Goal: Check status: Check status

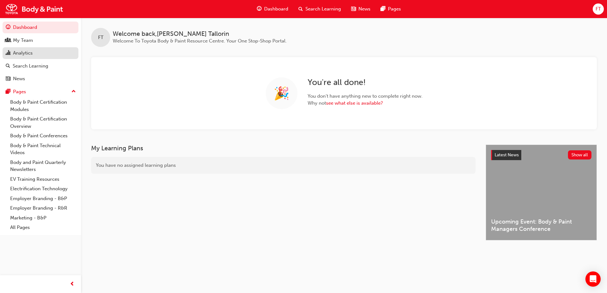
click at [31, 55] on div "Analytics" at bounding box center [23, 53] width 20 height 7
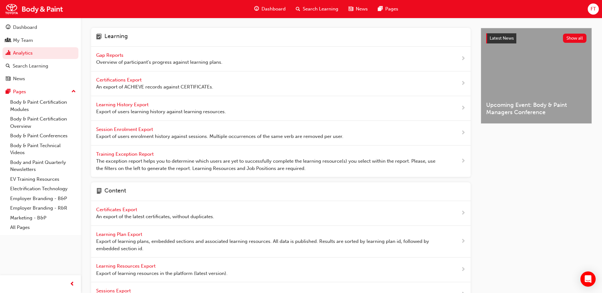
click at [110, 55] on span "Gap Reports" at bounding box center [110, 55] width 29 height 6
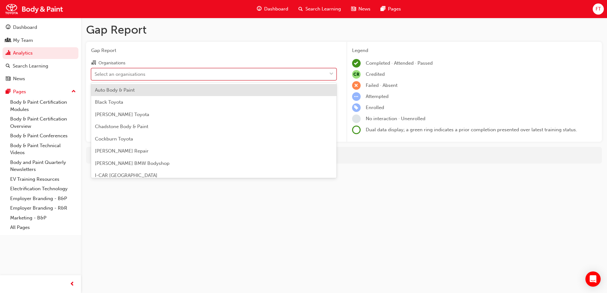
click at [127, 72] on div "Select an organisations" at bounding box center [120, 73] width 51 height 7
click at [95, 72] on input "Organisations option Auto Body & Paint focused, 1 of 27. 27 results available. …" at bounding box center [95, 73] width 1 height 5
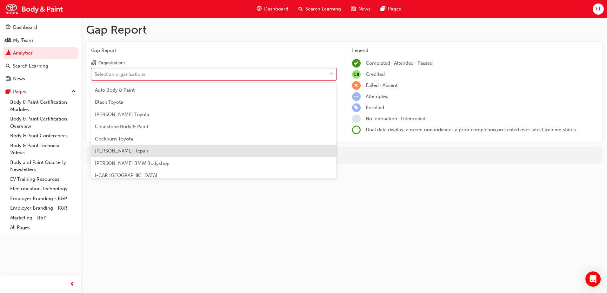
scroll to position [32, 0]
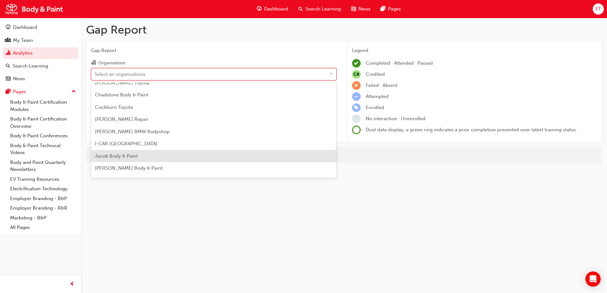
click at [130, 156] on span "Jacob Body & Paint" at bounding box center [116, 156] width 43 height 6
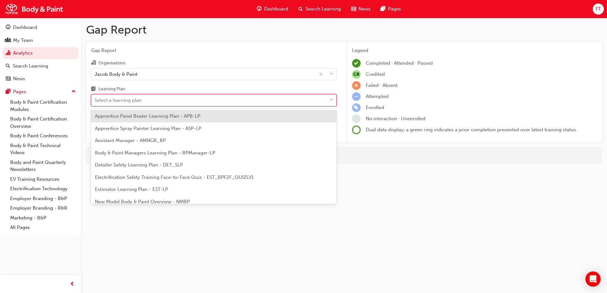
click at [151, 102] on div "Select a learning plan" at bounding box center [208, 100] width 235 height 11
click at [95, 102] on input "Learning Plan option Apprentice Panel Beater Learning Plan - APB-LP focused, 1 …" at bounding box center [95, 99] width 1 height 5
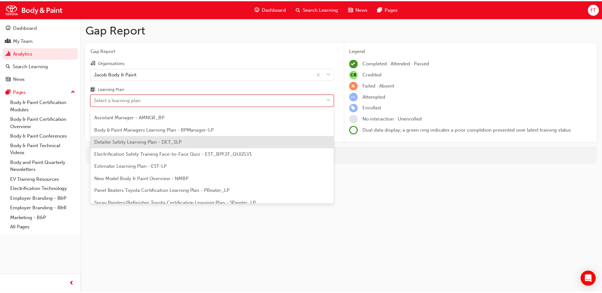
scroll to position [32, 0]
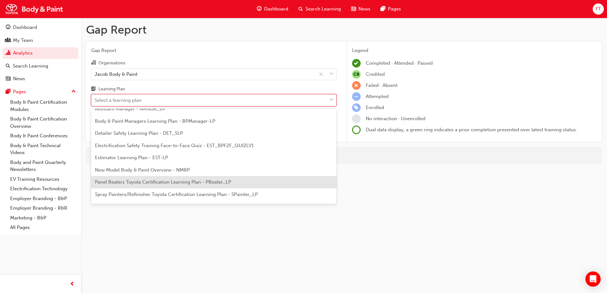
click at [134, 183] on span "Panel Beaters Toyota Certification Learning Plan - PBeater_LP" at bounding box center [163, 182] width 136 height 6
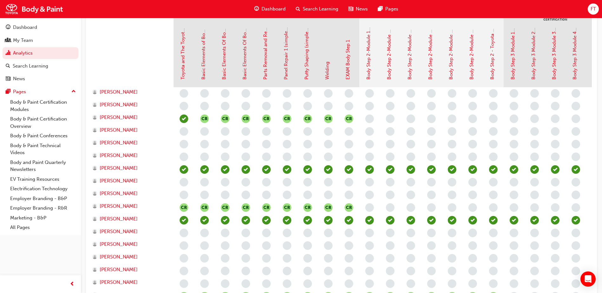
scroll to position [95, 0]
